Goal: Task Accomplishment & Management: Manage account settings

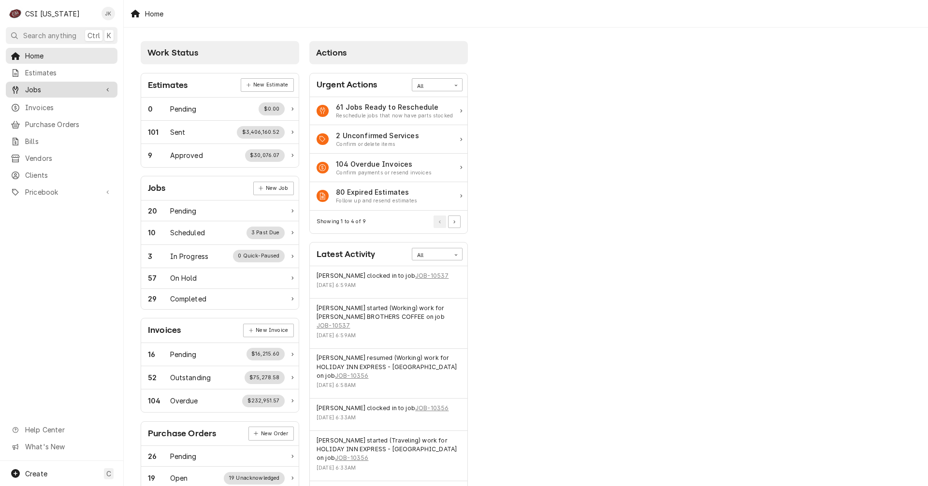
click at [48, 87] on span "Jobs" at bounding box center [61, 90] width 73 height 10
click at [48, 102] on span "Jobs" at bounding box center [68, 107] width 87 height 10
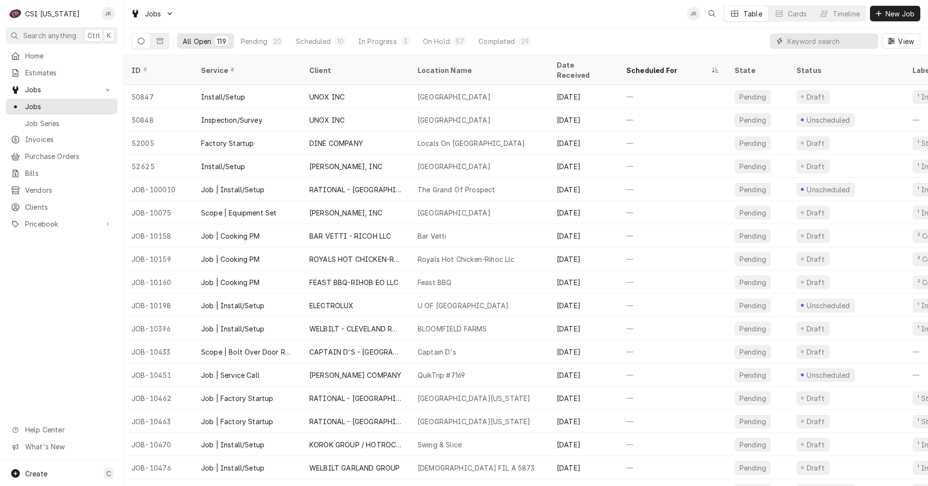
click at [833, 44] on input "Dynamic Content Wrapper" at bounding box center [830, 40] width 86 height 15
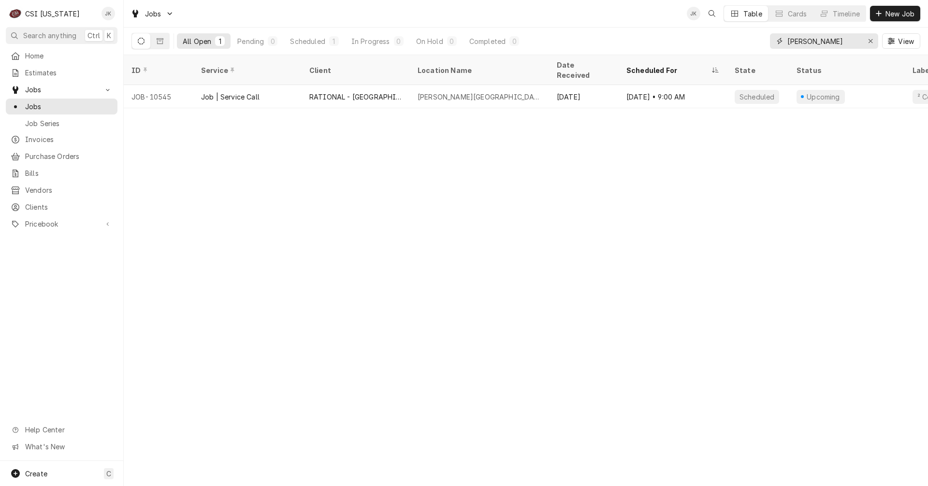
drag, startPoint x: 830, startPoint y: 38, endPoint x: 698, endPoint y: 46, distance: 132.2
click at [698, 46] on div "All Open 1 Pending 0 Scheduled 1 In Progress 0 On Hold 0 Completed 0 slaughter …" at bounding box center [525, 41] width 789 height 27
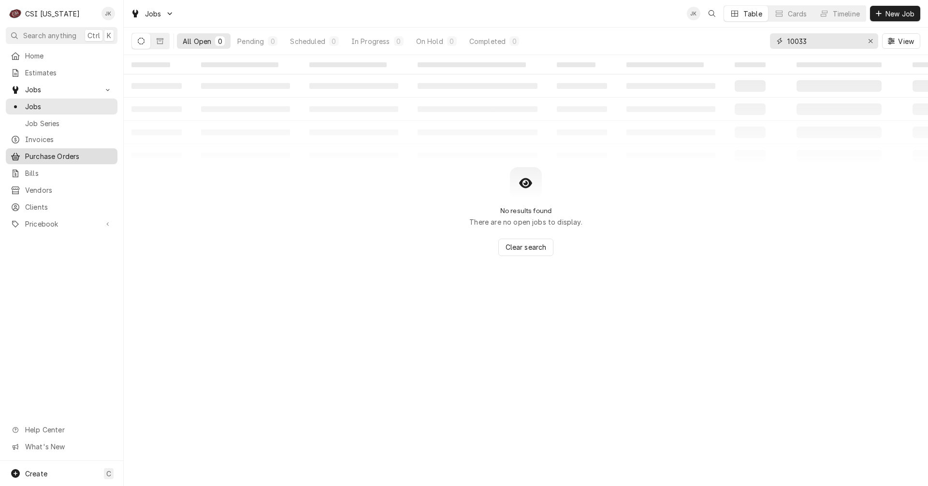
type input "10033"
click at [47, 151] on span "Purchase Orders" at bounding box center [68, 156] width 87 height 10
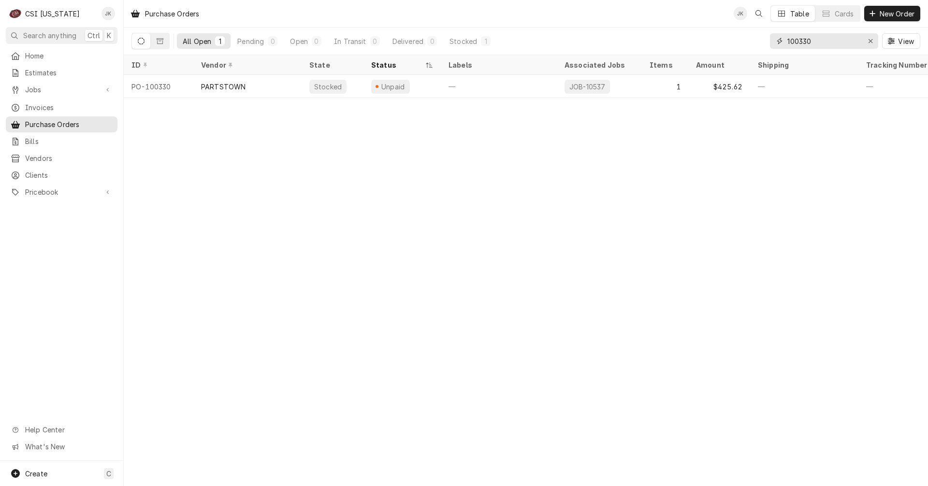
click at [810, 41] on input "100330" at bounding box center [823, 40] width 73 height 15
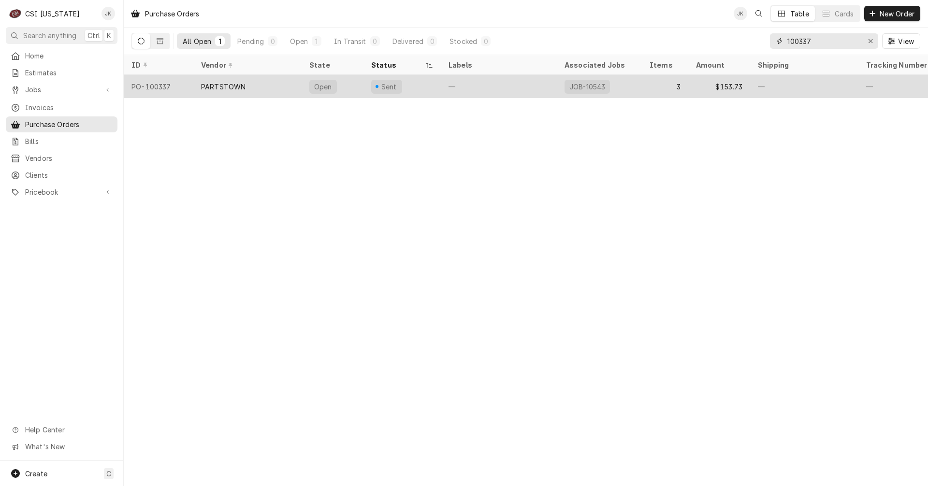
type input "100337"
click at [244, 82] on div "PARTSTOWN" at bounding box center [223, 87] width 44 height 10
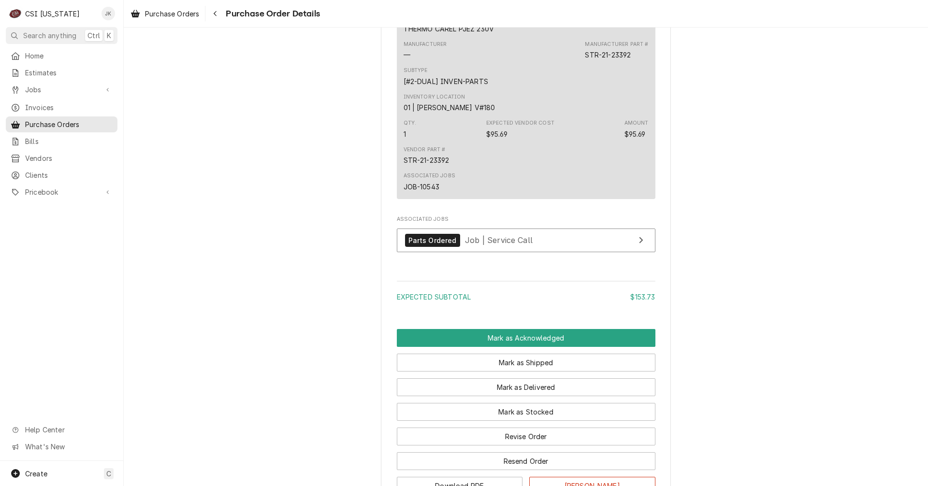
scroll to position [967, 0]
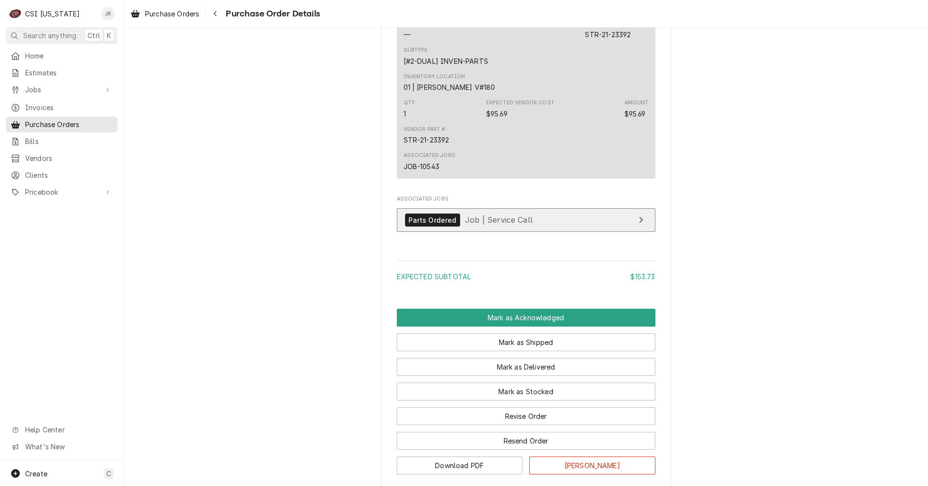
click at [502, 225] on span "Job | Service Call" at bounding box center [499, 220] width 68 height 10
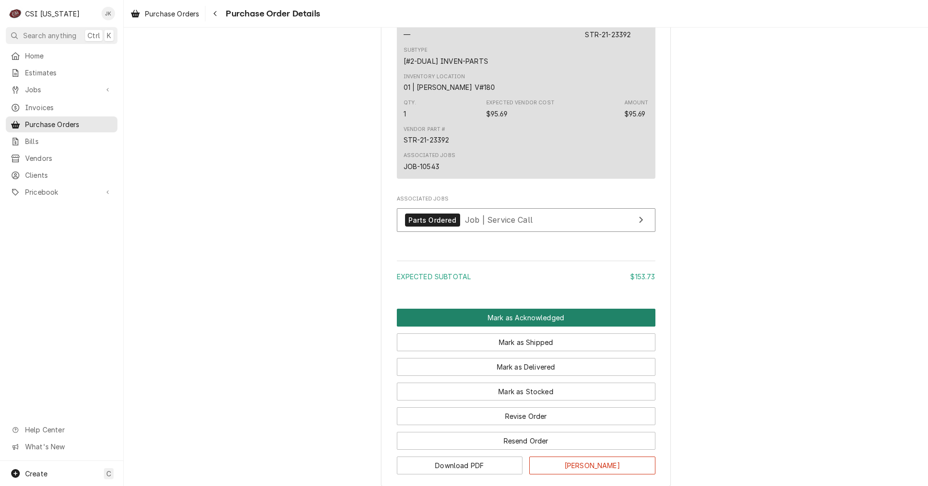
scroll to position [1015, 0]
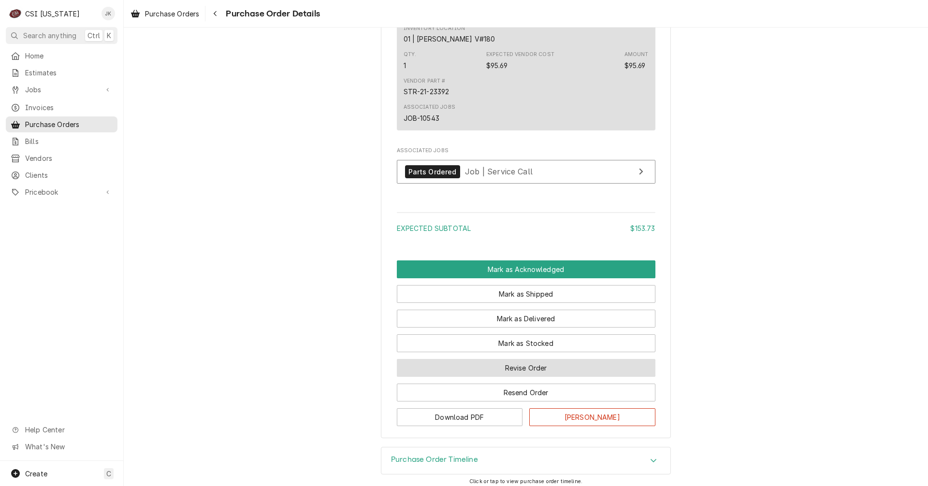
click at [523, 377] on button "Revise Order" at bounding box center [526, 368] width 259 height 18
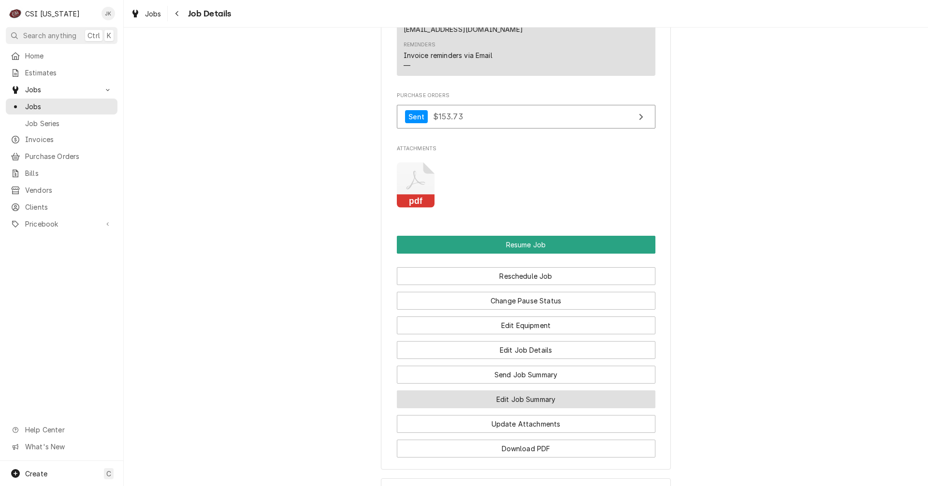
scroll to position [1257, 0]
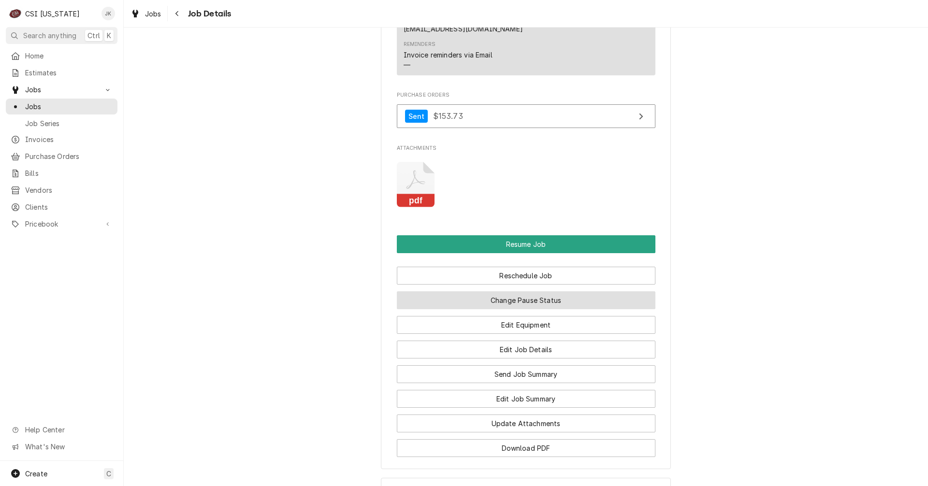
click at [539, 291] on button "Change Pause Status" at bounding box center [526, 300] width 259 height 18
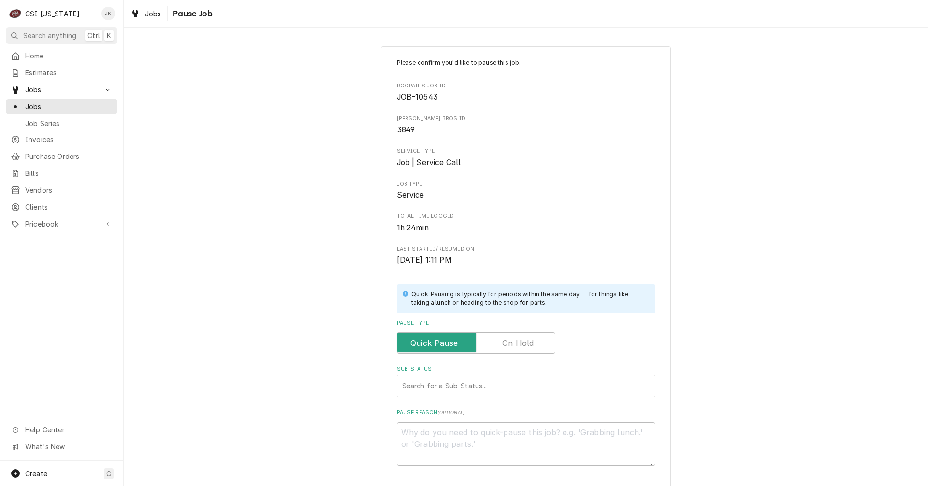
click at [525, 341] on label "Pause Type" at bounding box center [476, 343] width 159 height 21
click at [525, 341] on input "Pause Type" at bounding box center [476, 343] width 150 height 21
checkbox input "true"
type textarea "x"
click at [503, 388] on div "Sub-Status" at bounding box center [526, 386] width 248 height 17
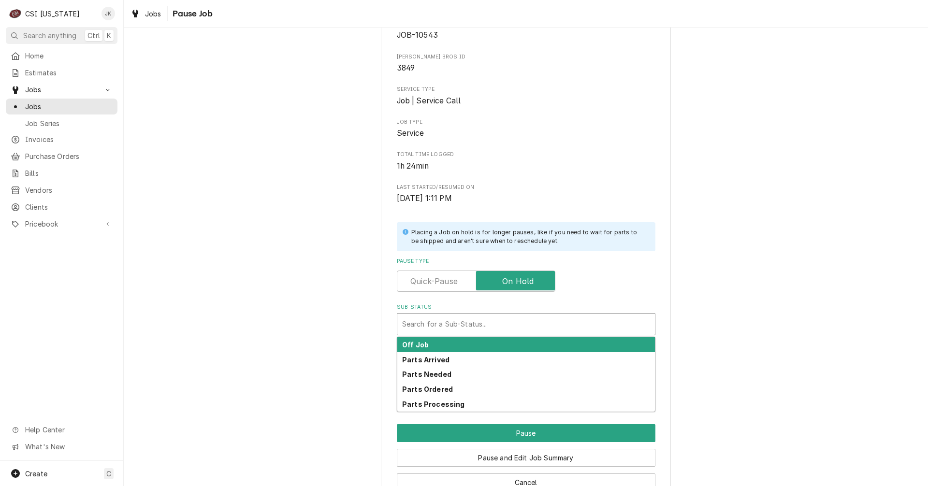
scroll to position [88, 0]
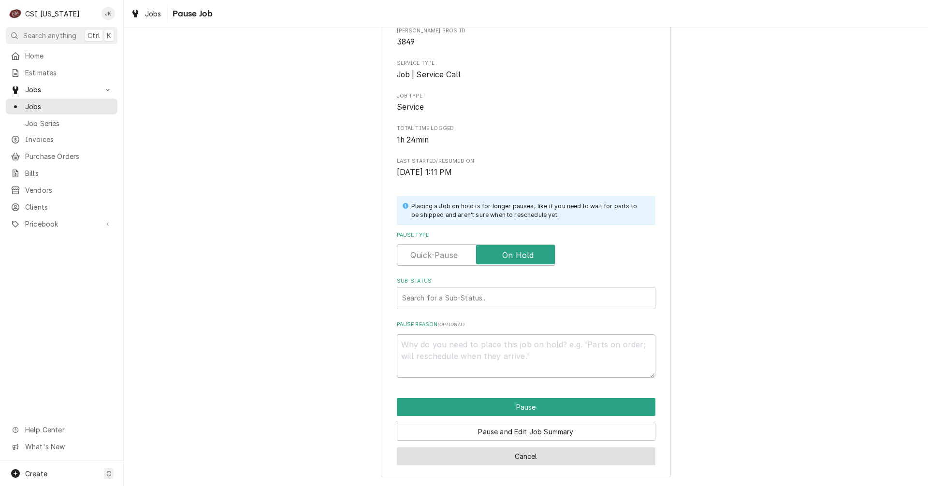
click at [561, 452] on button "Cancel" at bounding box center [526, 457] width 259 height 18
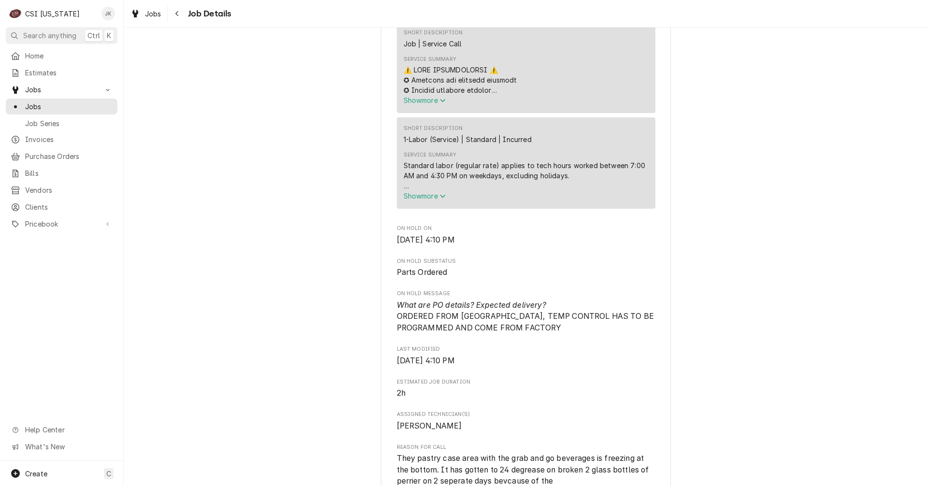
scroll to position [242, 0]
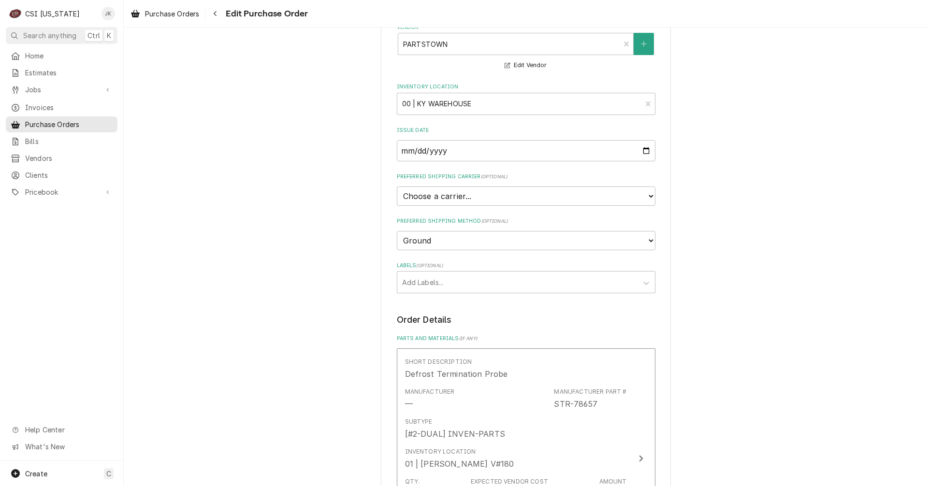
scroll to position [97, 0]
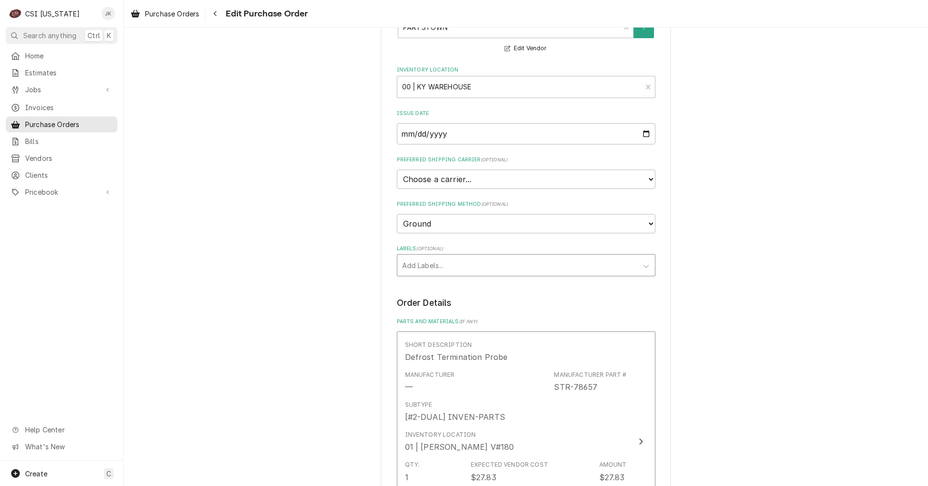
click at [452, 269] on div "Labels" at bounding box center [517, 265] width 231 height 17
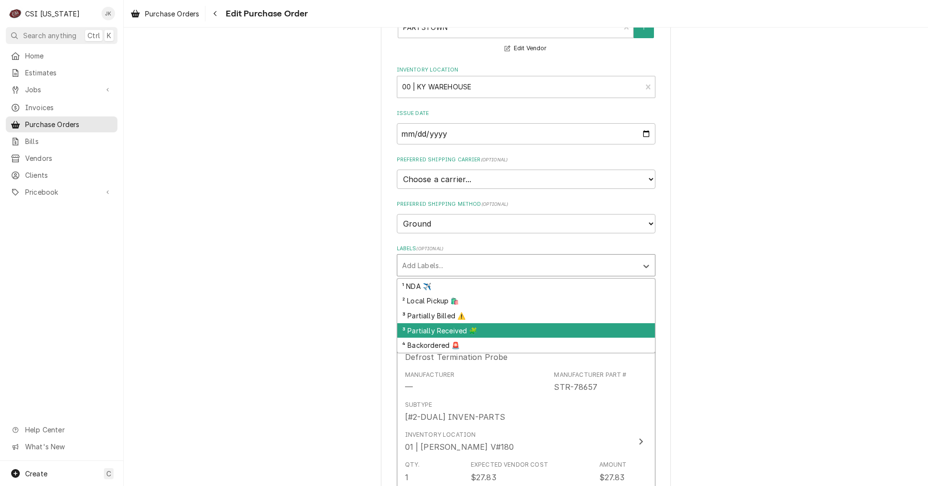
click at [441, 329] on div "³ Partially Received 🧩" at bounding box center [526, 330] width 258 height 15
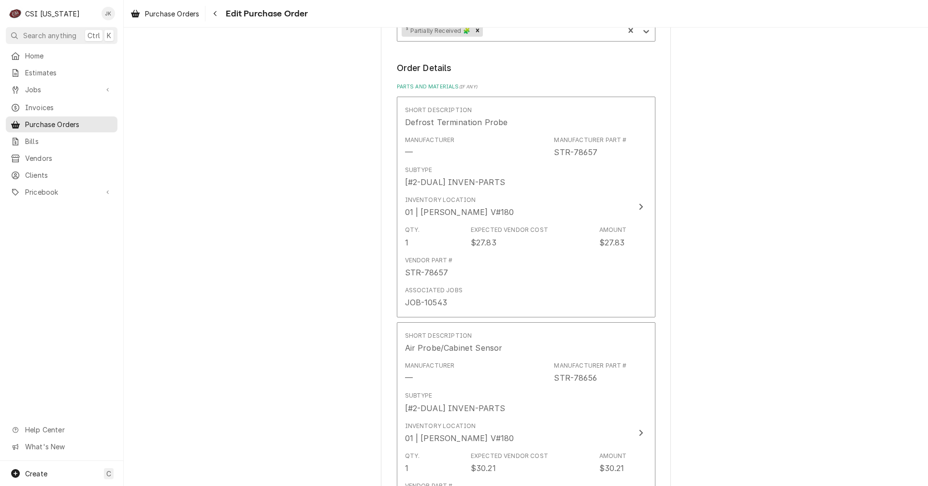
scroll to position [338, 0]
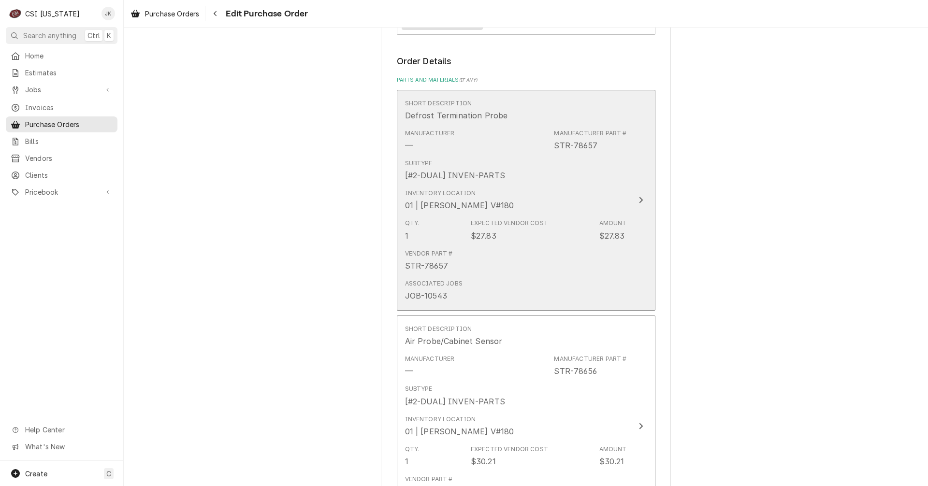
click at [507, 257] on div "Vendor Part # STR-78657" at bounding box center [516, 261] width 222 height 30
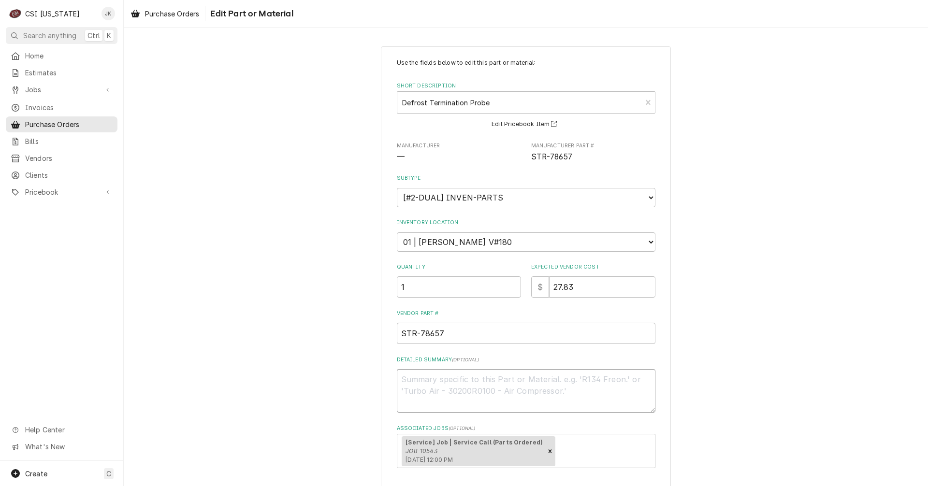
click at [432, 381] on textarea "Detailed Summary ( optional )" at bounding box center [526, 391] width 259 height 44
type textarea "x"
type textarea "P"
type textarea "x"
type textarea "Pa"
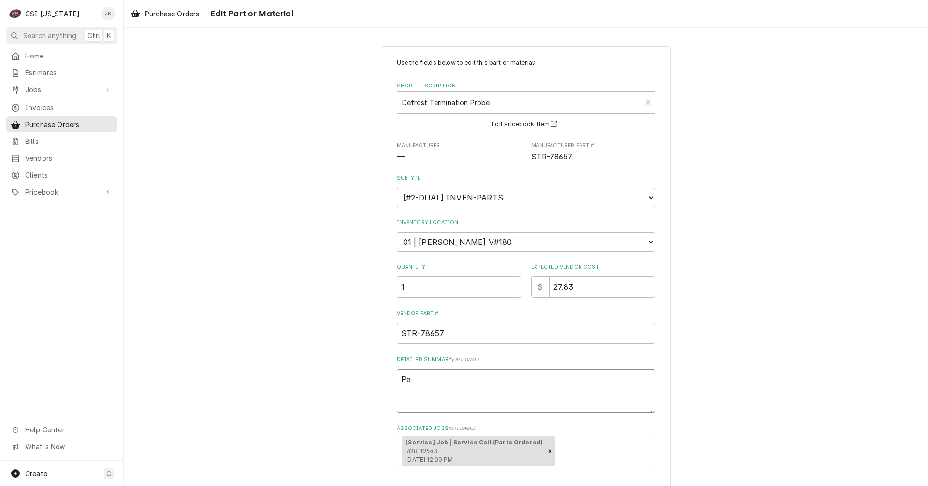
type textarea "x"
type textarea "Par"
type textarea "x"
type textarea "Part"
type textarea "x"
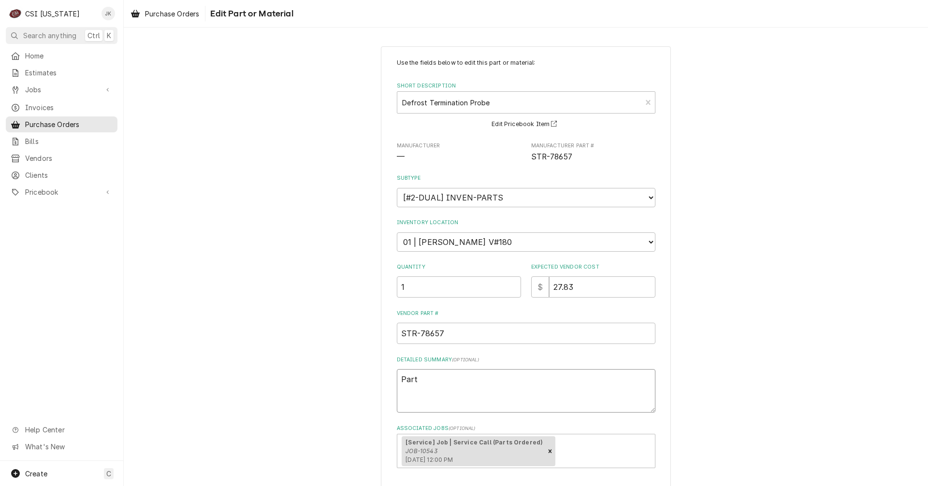
type textarea "Part"
type textarea "x"
type textarea "Part A"
type textarea "x"
type textarea "Part Ar"
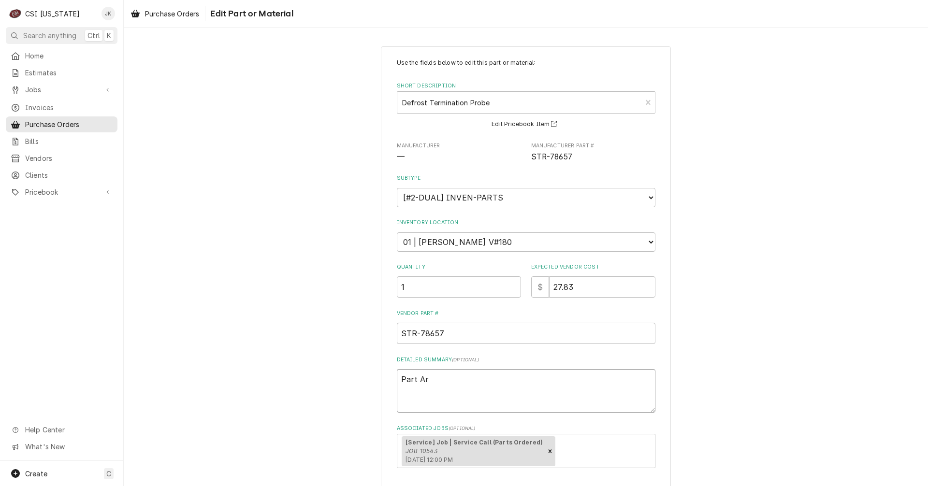
type textarea "x"
type textarea "Part Arr"
type textarea "x"
type textarea "Part Arri"
type textarea "x"
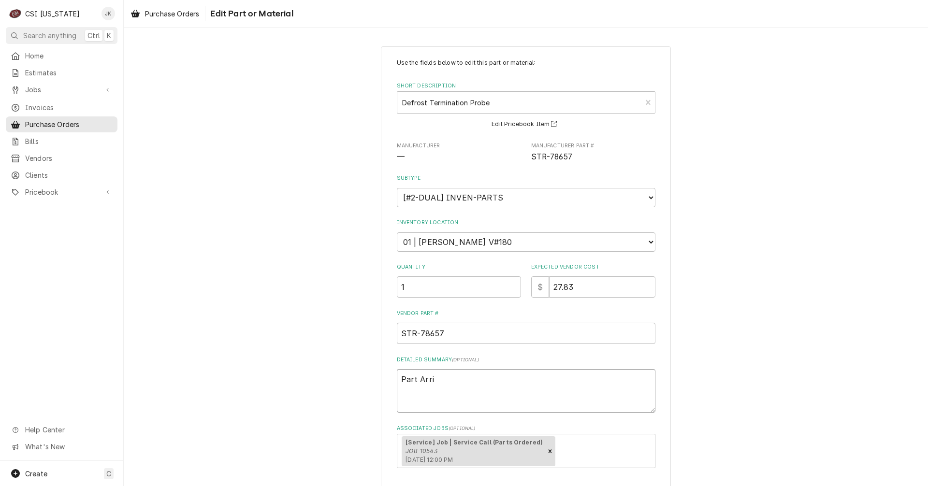
type textarea "Part Arriv"
type textarea "x"
type textarea "Part Arrive"
type textarea "x"
type textarea "Part Arrived"
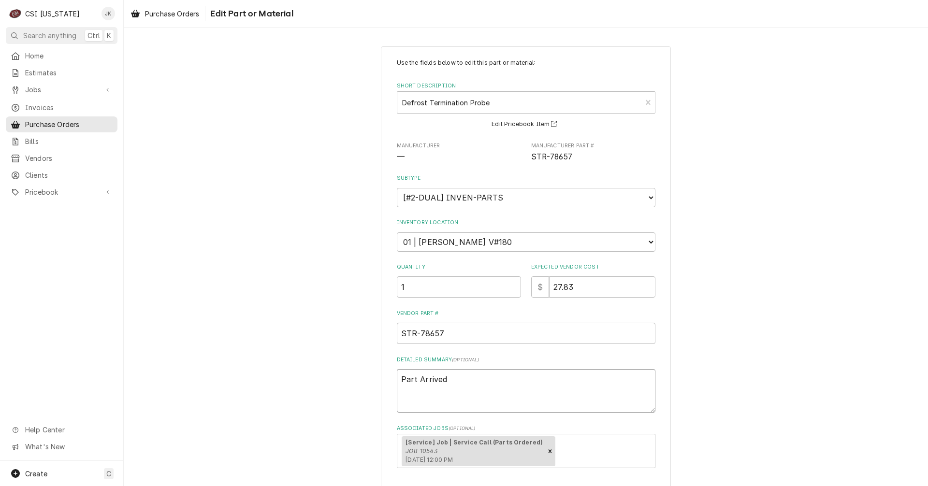
type textarea "x"
type textarea "Part Arrived"
type textarea "x"
type textarea "Part Arrived 9"
type textarea "x"
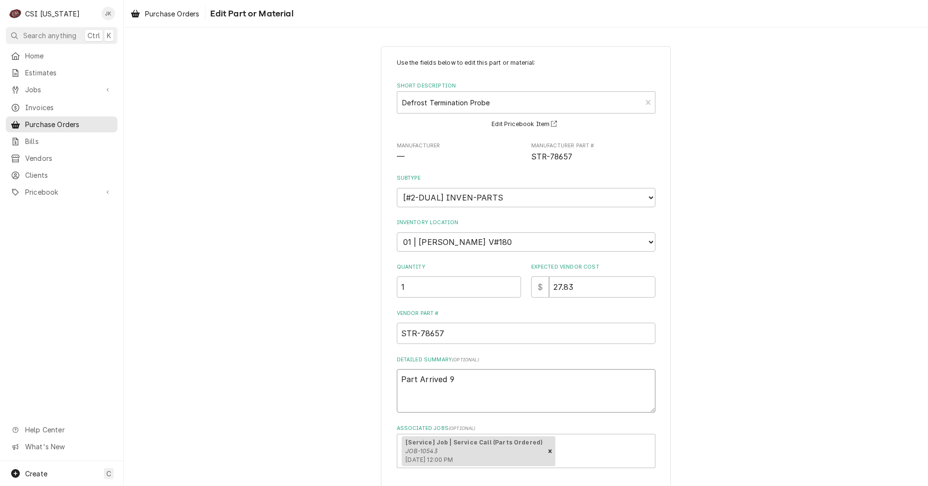
type textarea "Part Arrived 9/"
type textarea "x"
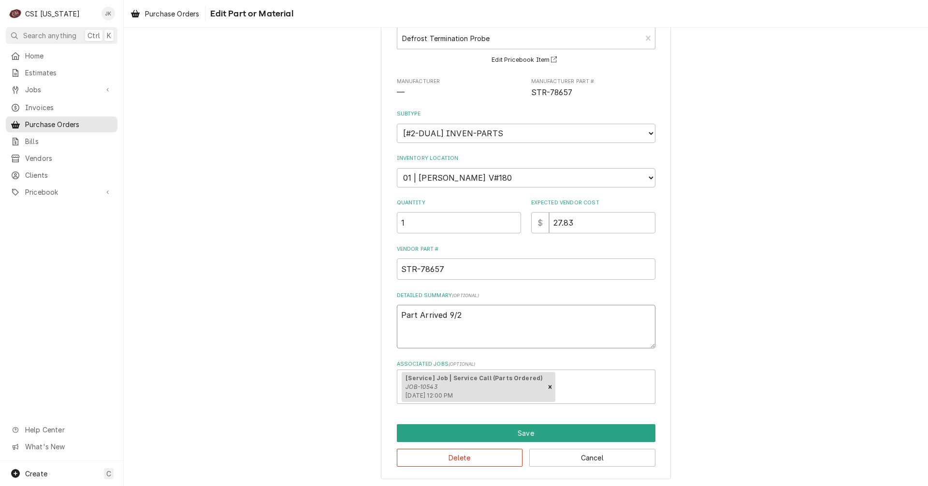
scroll to position [66, 0]
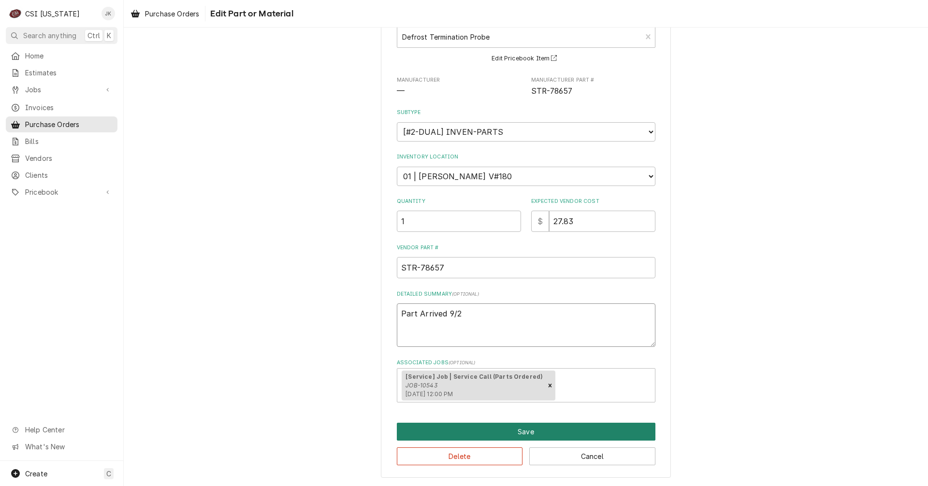
type textarea "Part Arrived 9/2"
click at [496, 431] on button "Save" at bounding box center [526, 432] width 259 height 18
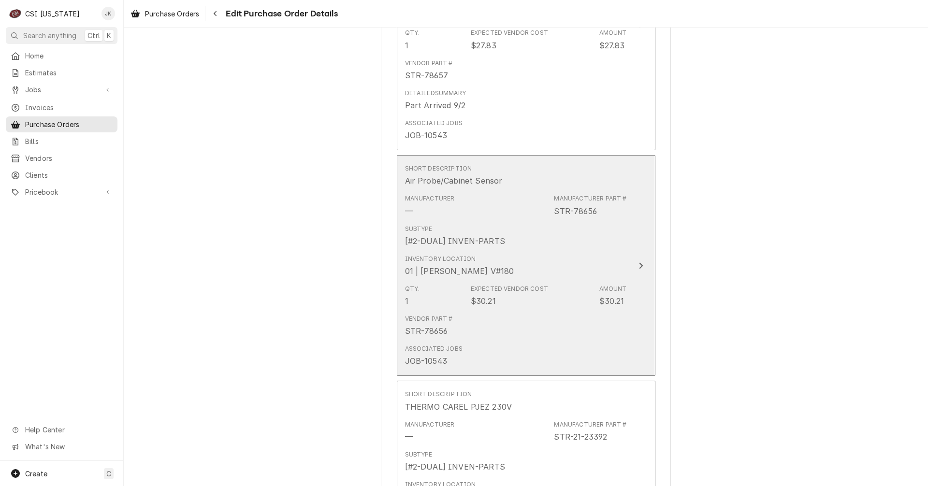
scroll to position [532, 0]
click at [486, 309] on div "Vendor Part # STR-78656" at bounding box center [516, 323] width 222 height 30
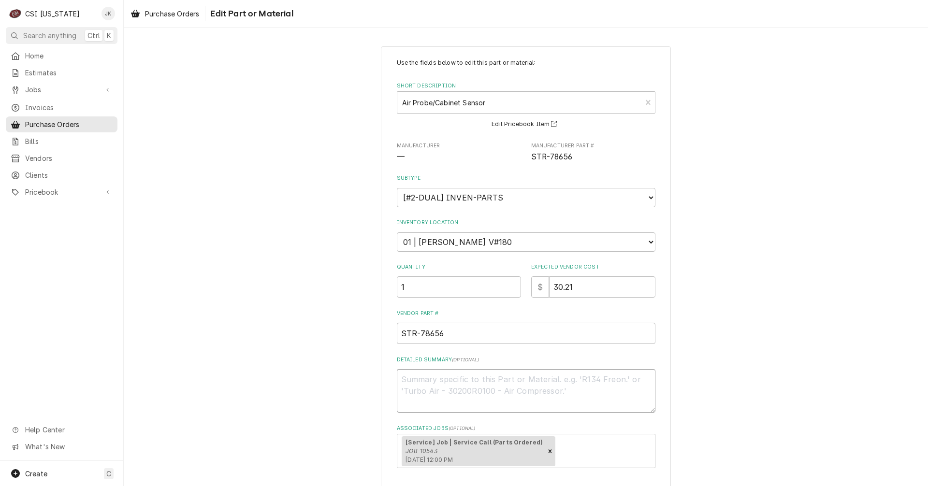
click at [483, 382] on textarea "Detailed Summary ( optional )" at bounding box center [526, 391] width 259 height 44
type textarea "x"
type textarea "P"
type textarea "x"
type textarea "Pa"
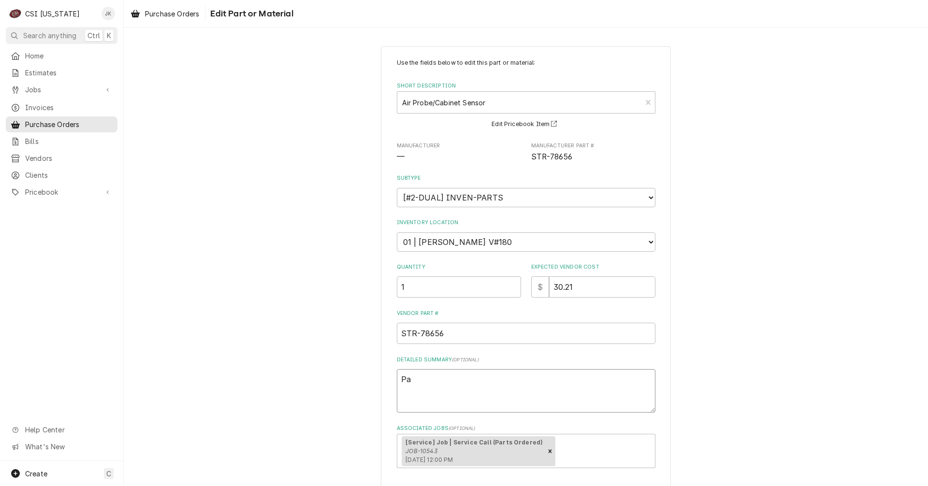
type textarea "x"
type textarea "Par"
type textarea "x"
type textarea "Part"
type textarea "x"
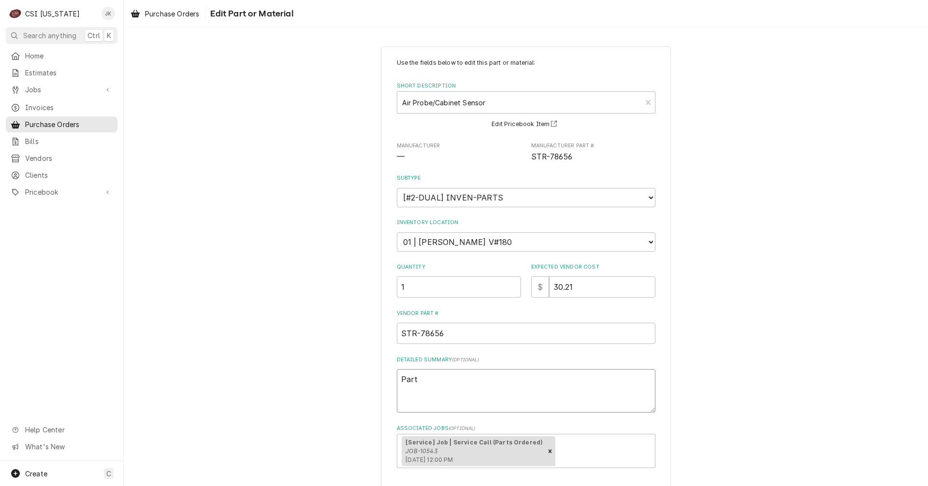
type textarea "Part"
type textarea "x"
type textarea "Part a"
type textarea "x"
type textarea "Part ar"
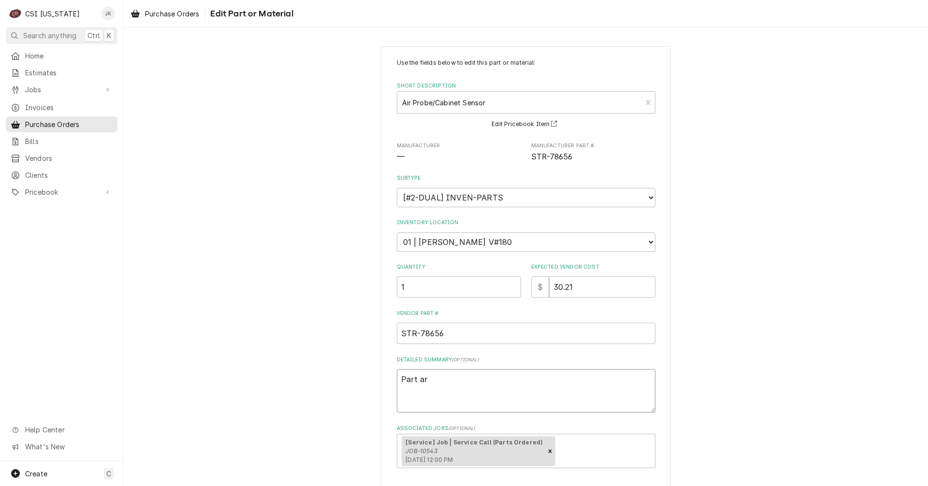
type textarea "x"
type textarea "Part arr"
type textarea "x"
type textarea "Part arri"
type textarea "x"
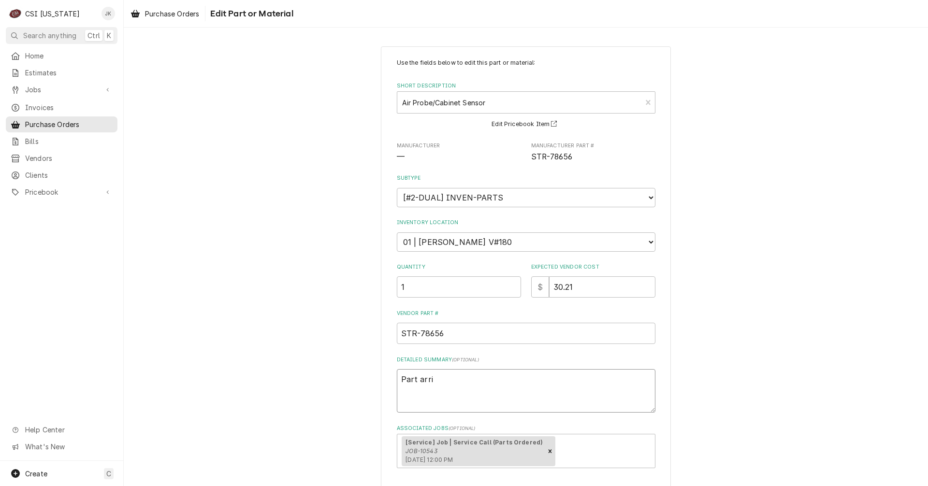
type textarea "Part arriv"
type textarea "x"
type textarea "Part arrive"
type textarea "x"
type textarea "Part arrived"
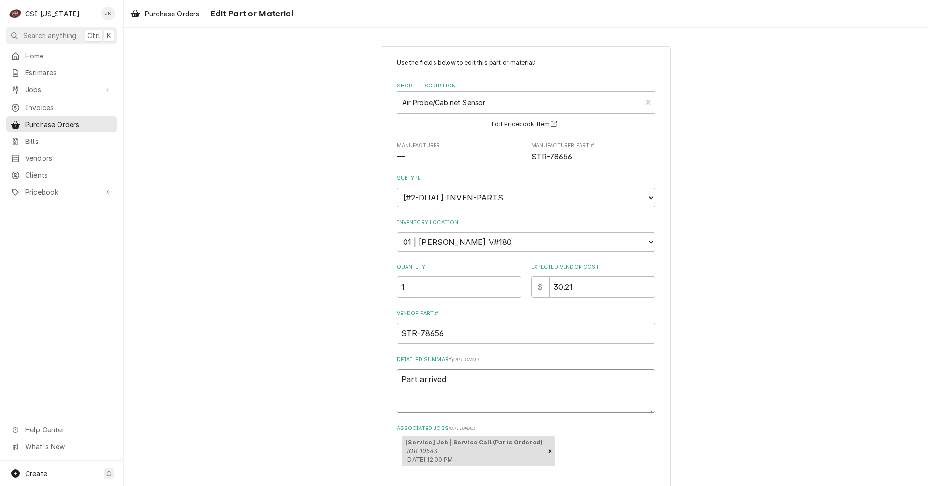
type textarea "x"
type textarea "Part arrived"
type textarea "x"
type textarea "Part arrived 9"
type textarea "x"
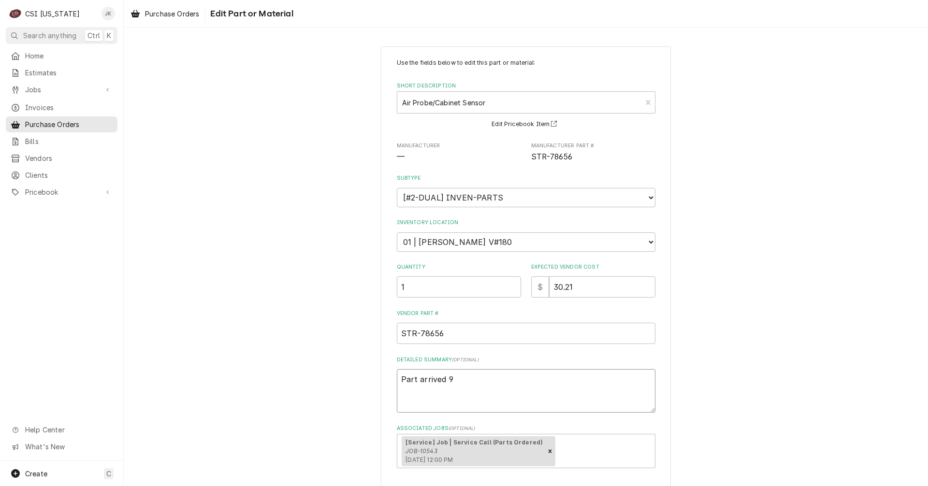
type textarea "Part arrived 9/"
type textarea "x"
type textarea "Part arrived 9/2"
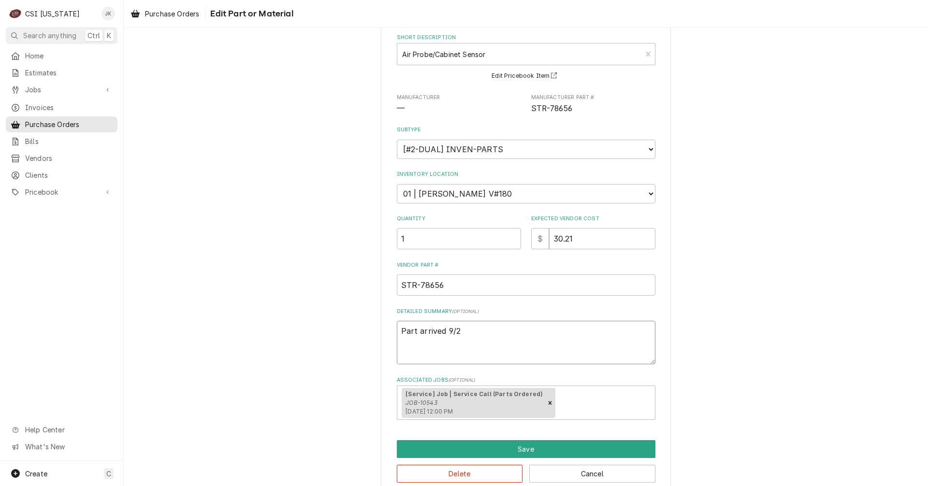
click at [419, 332] on textarea "Part arrived 9/2" at bounding box center [526, 343] width 259 height 44
type textarea "x"
type textarea "Part rrived 9/2"
type textarea "x"
type textarea "Part Arrived 9/2"
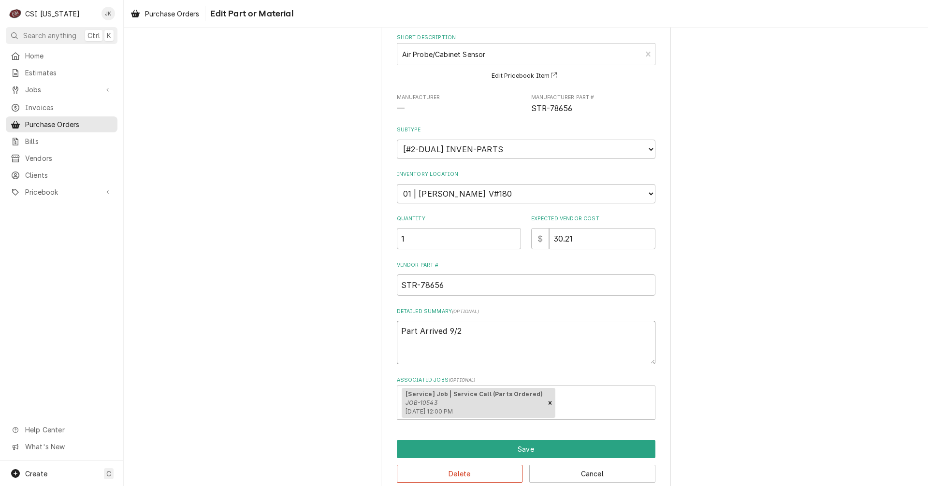
scroll to position [66, 0]
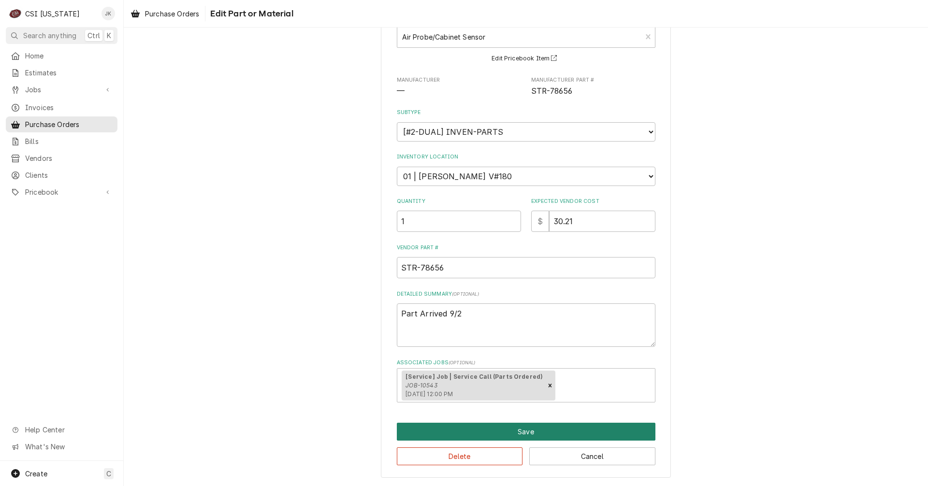
click at [523, 425] on button "Save" at bounding box center [526, 432] width 259 height 18
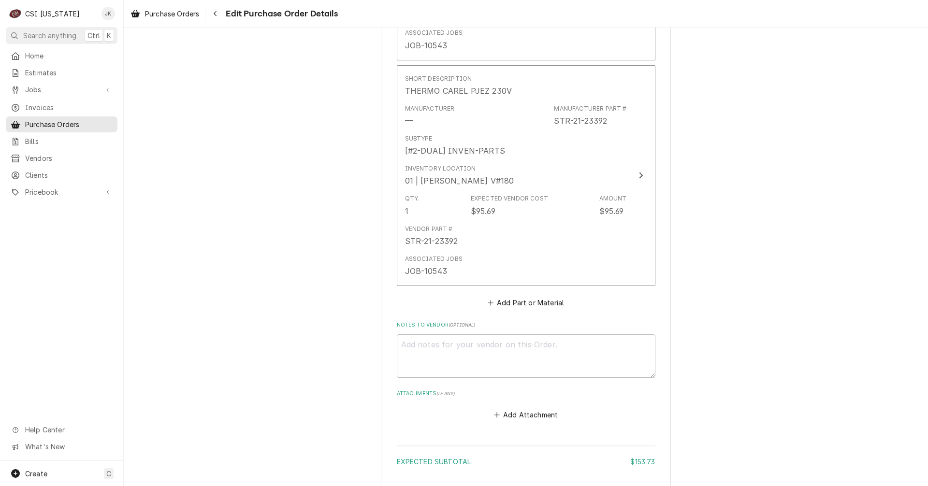
scroll to position [870, 0]
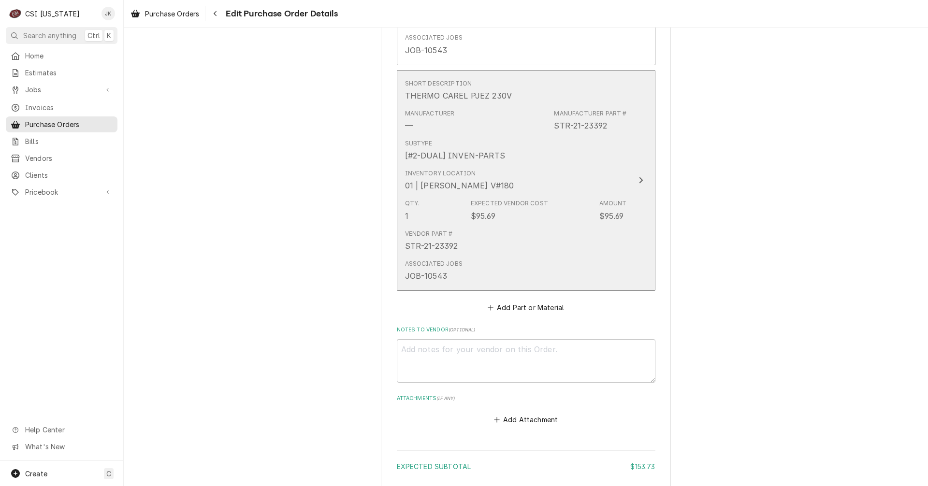
click at [475, 185] on div "01 | JEFF HARTLEY V#180" at bounding box center [459, 186] width 109 height 12
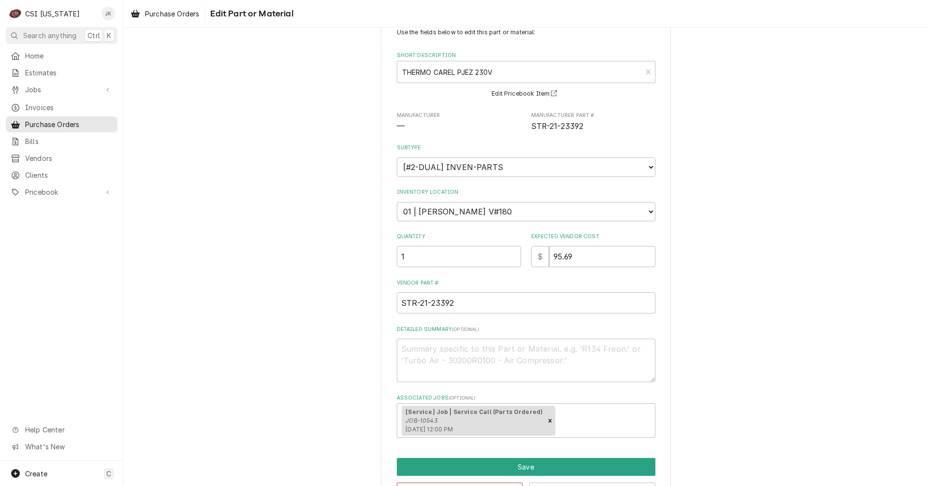
scroll to position [66, 0]
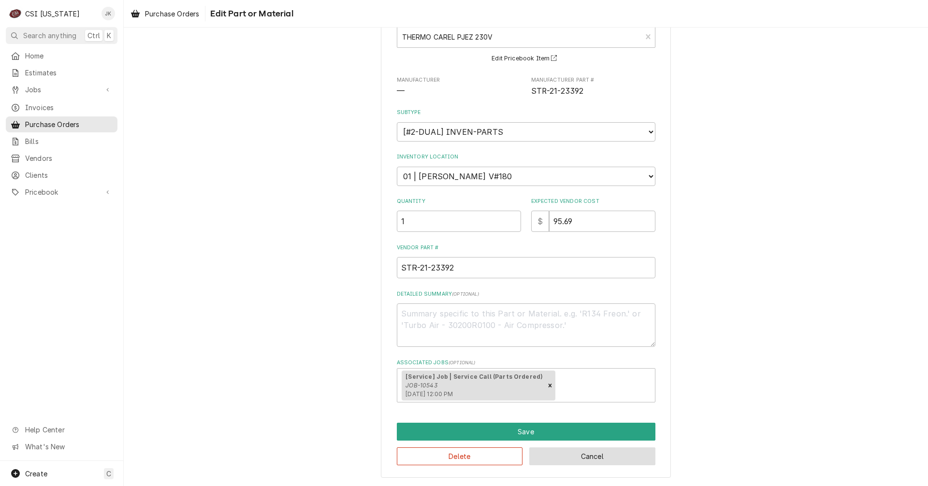
click at [555, 456] on button "Cancel" at bounding box center [592, 457] width 126 height 18
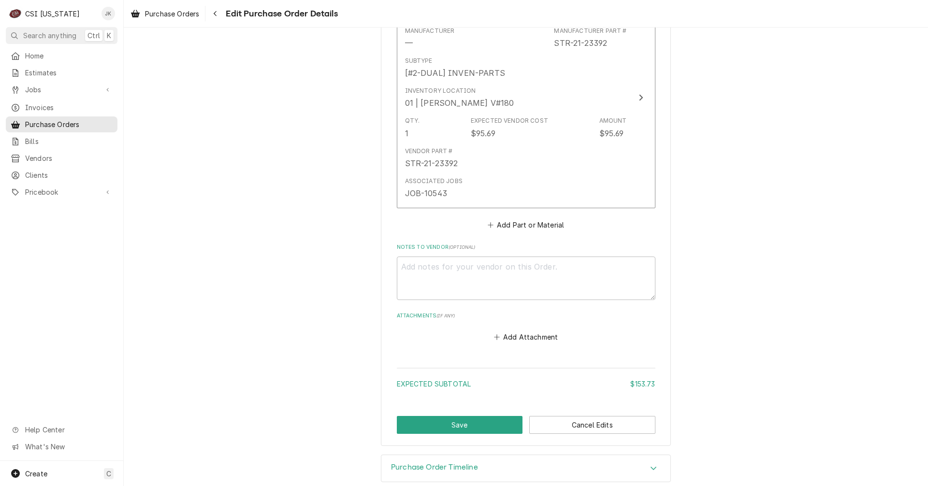
scroll to position [967, 0]
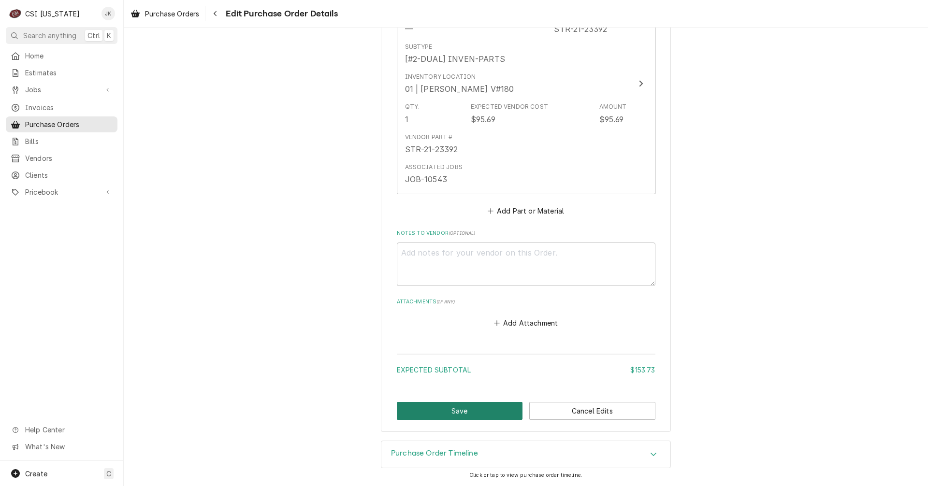
click at [439, 414] on button "Save" at bounding box center [460, 411] width 126 height 18
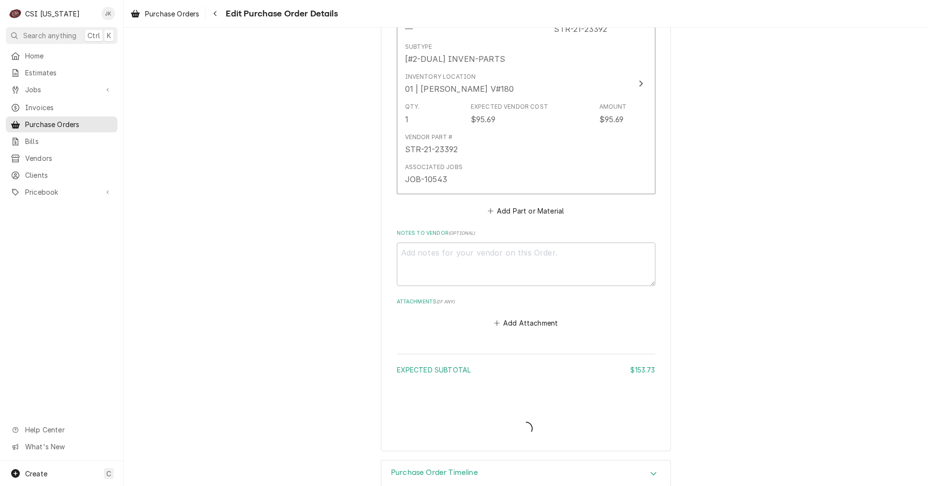
type textarea "x"
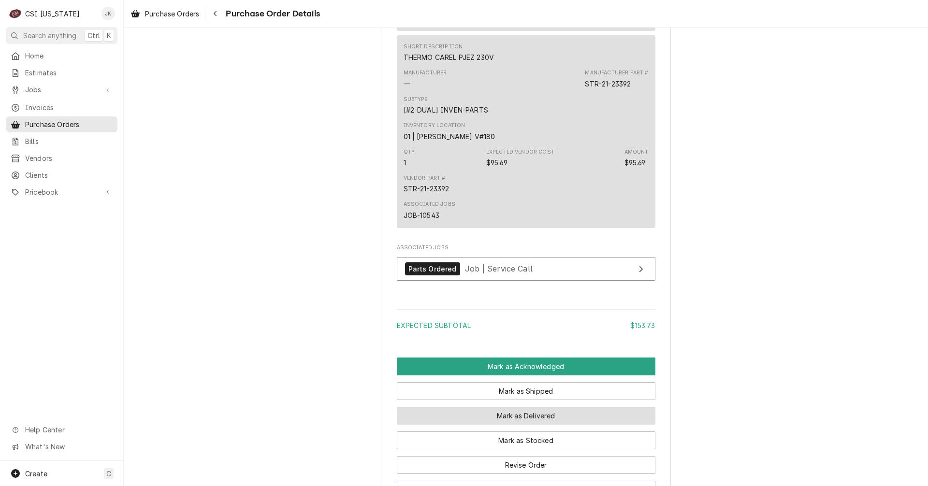
scroll to position [1015, 0]
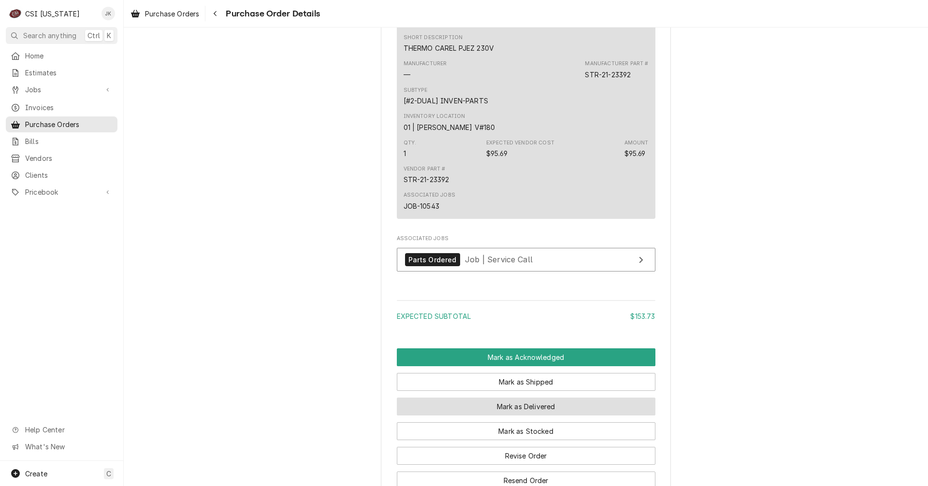
click at [468, 416] on button "Mark as Delivered" at bounding box center [526, 407] width 259 height 18
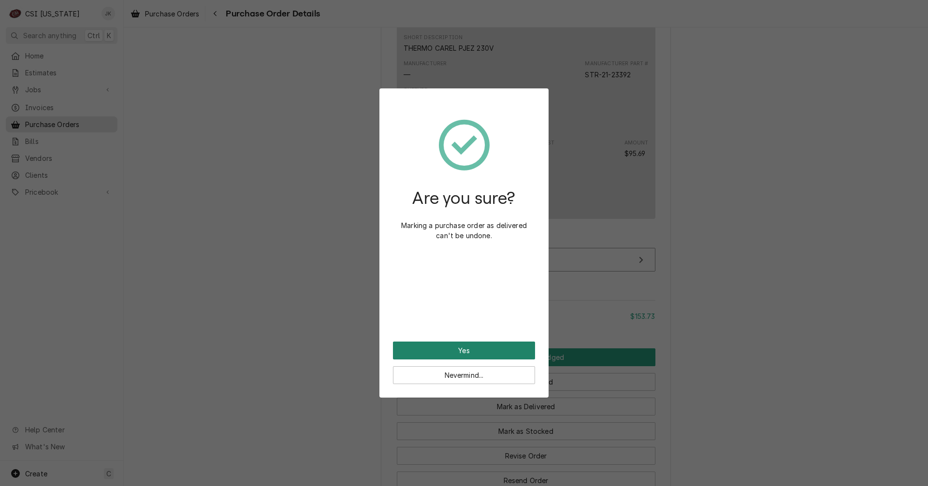
click at [485, 343] on button "Yes" at bounding box center [464, 351] width 142 height 18
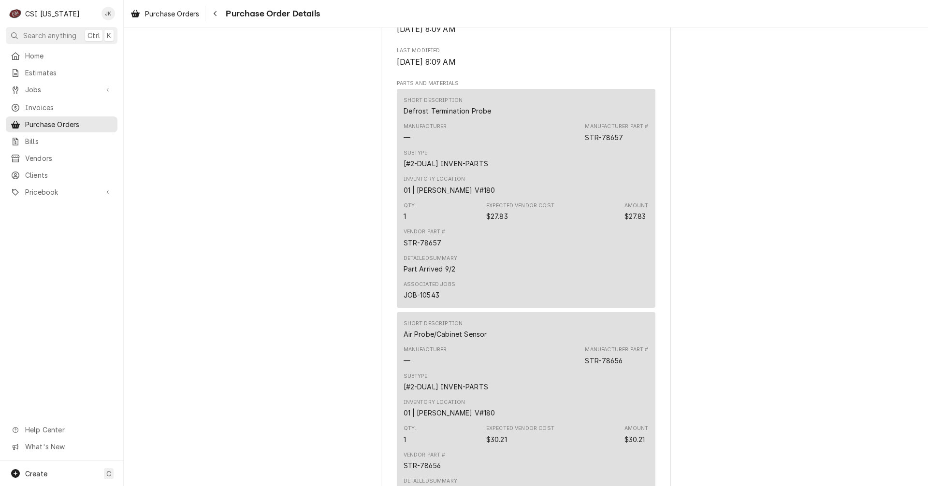
scroll to position [677, 0]
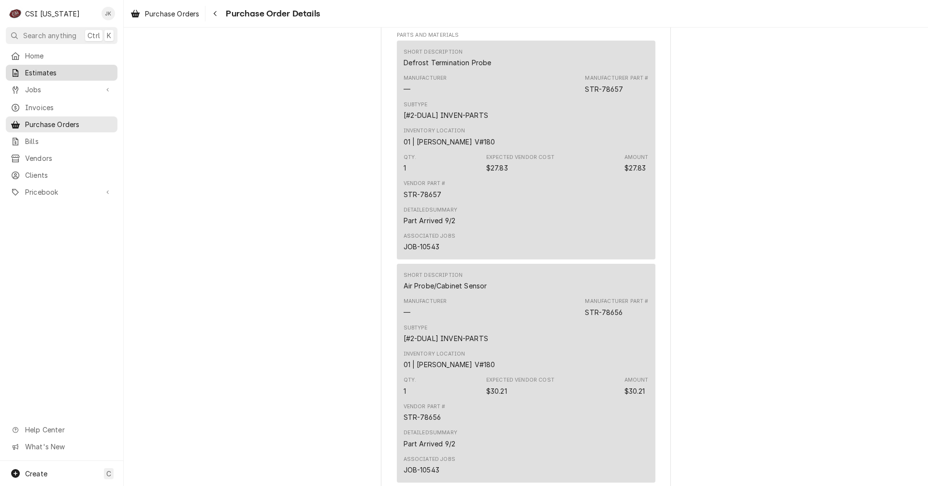
click at [34, 70] on span "Estimates" at bounding box center [68, 73] width 87 height 10
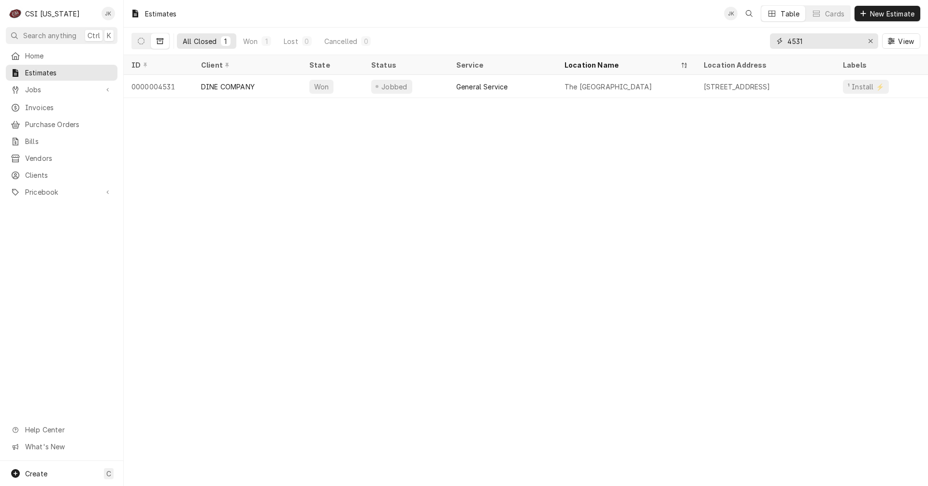
drag, startPoint x: 822, startPoint y: 40, endPoint x: 757, endPoint y: 37, distance: 65.3
click at [757, 37] on div "All Closed 1 Won 1 Lost 0 Cancelled 0 4531 View" at bounding box center [525, 41] width 789 height 27
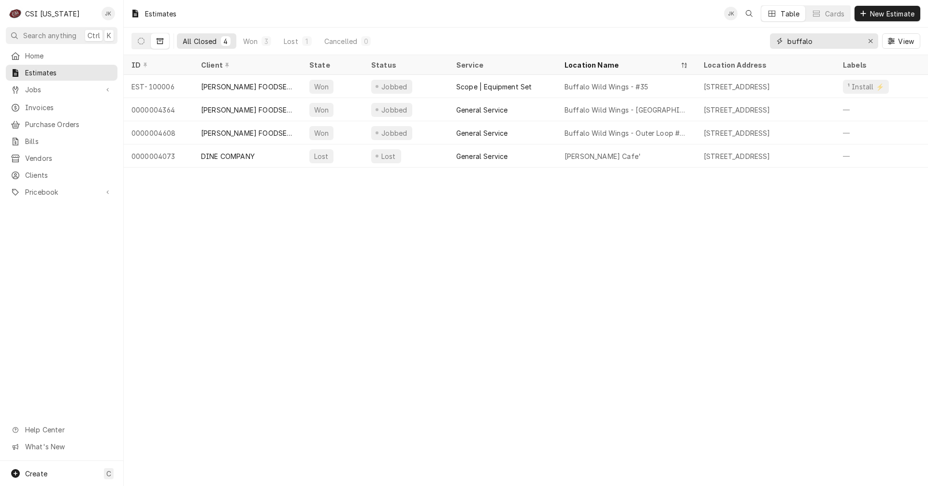
type input "buffalo"
